Goal: Task Accomplishment & Management: Manage account settings

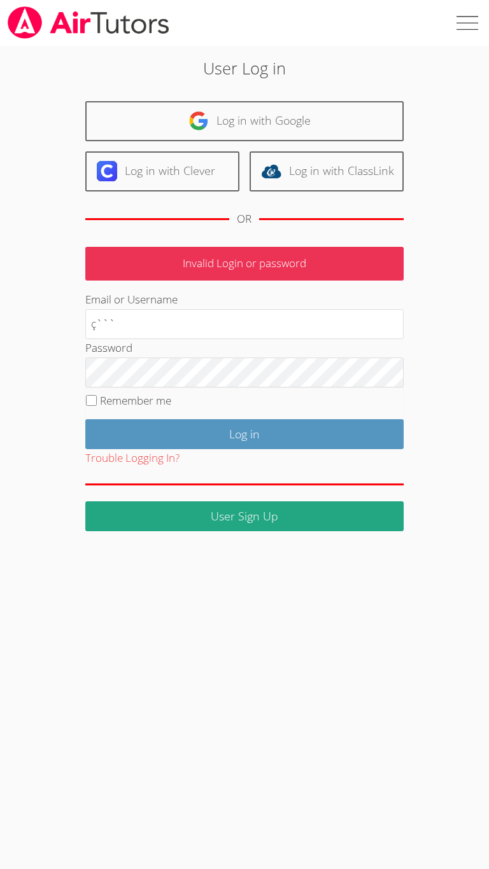
click at [427, 221] on div "User Log in Log in with Google Log in with Clever Log in with ClassLink OR Inva…" at bounding box center [244, 289] width 489 height 486
click at [274, 306] on div "Email or Username ç```" at bounding box center [244, 315] width 318 height 48
click at [451, 25] on label at bounding box center [466, 23] width 46 height 46
click at [451, 25] on input "checkbox" at bounding box center [466, 23] width 46 height 46
click at [472, 23] on label at bounding box center [466, 23] width 46 height 46
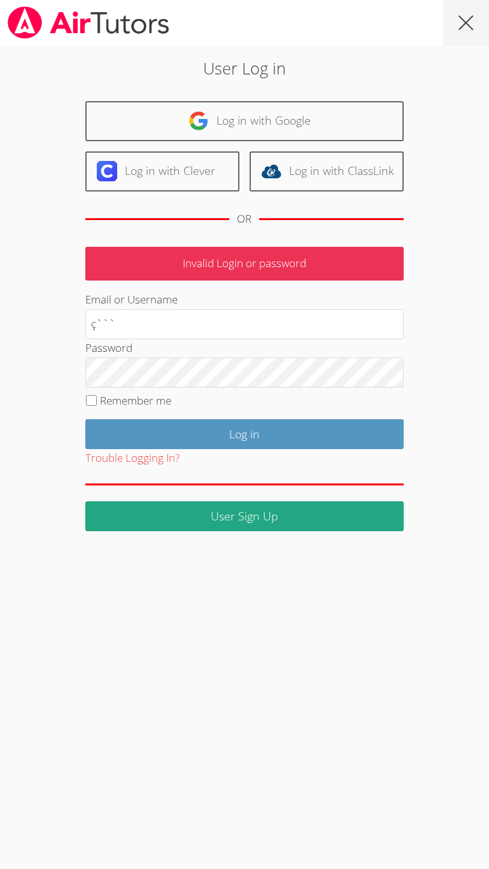
click at [472, 23] on input "checkbox" at bounding box center [466, 23] width 46 height 46
click at [473, 20] on label at bounding box center [466, 23] width 46 height 46
click at [473, 20] on input "checkbox" at bounding box center [466, 23] width 46 height 46
checkbox input "true"
click at [42, 13] on img at bounding box center [88, 22] width 164 height 32
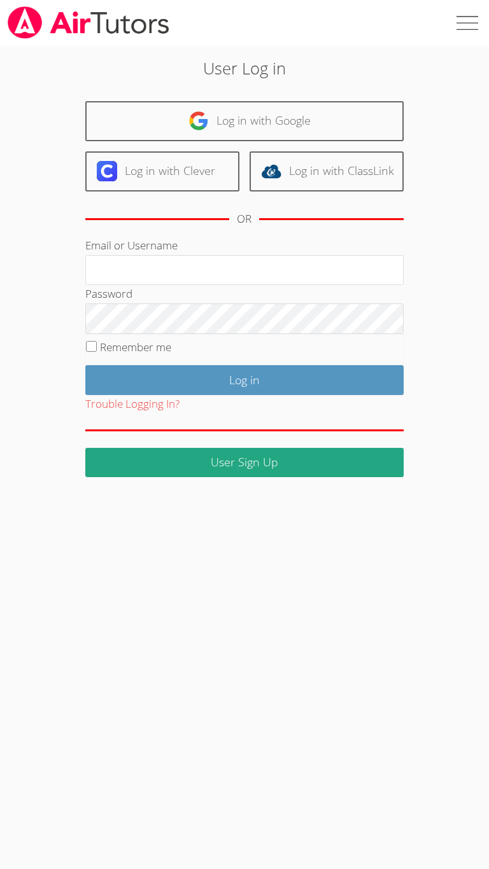
click at [42, 13] on img at bounding box center [88, 22] width 164 height 32
type input "y"
type input "'''''''''''''''''''''''''''''''''''''''''''''''''''''''''''''''''''''''''''''''…"
click at [85, 365] on input "Log in" at bounding box center [244, 380] width 318 height 30
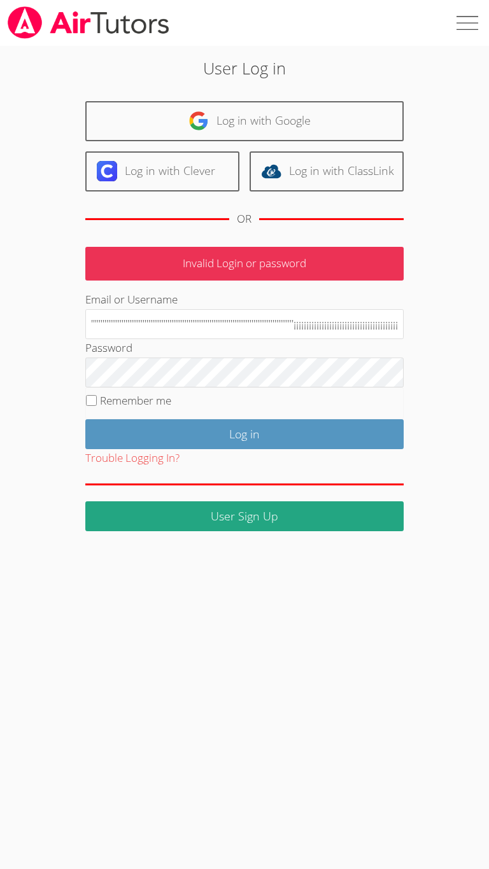
scroll to position [0, 773]
type input "loremipsumdolorsitametc'adipiscingelitseddoeiusmodtemporincididuntutlaboreetdol…"
click at [123, 15] on img at bounding box center [88, 22] width 164 height 32
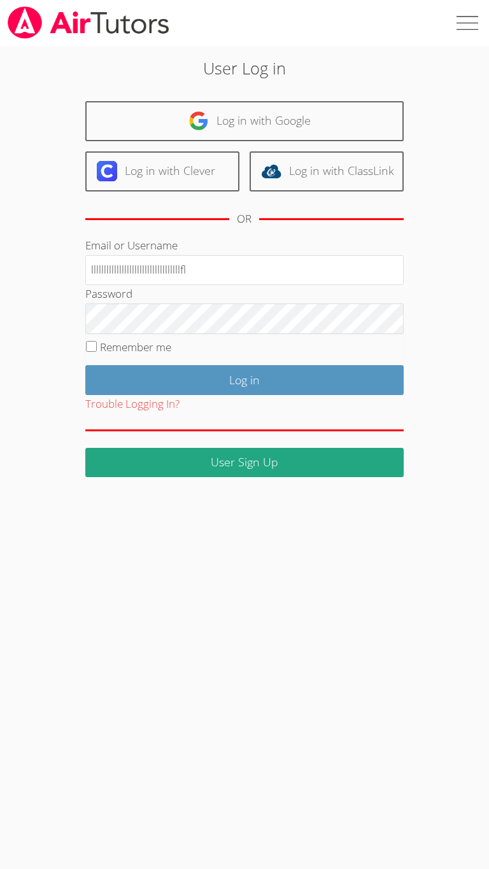
type input "lllllllllllllllllllllllllllllllllllfl"
